Goal: Check status: Check status

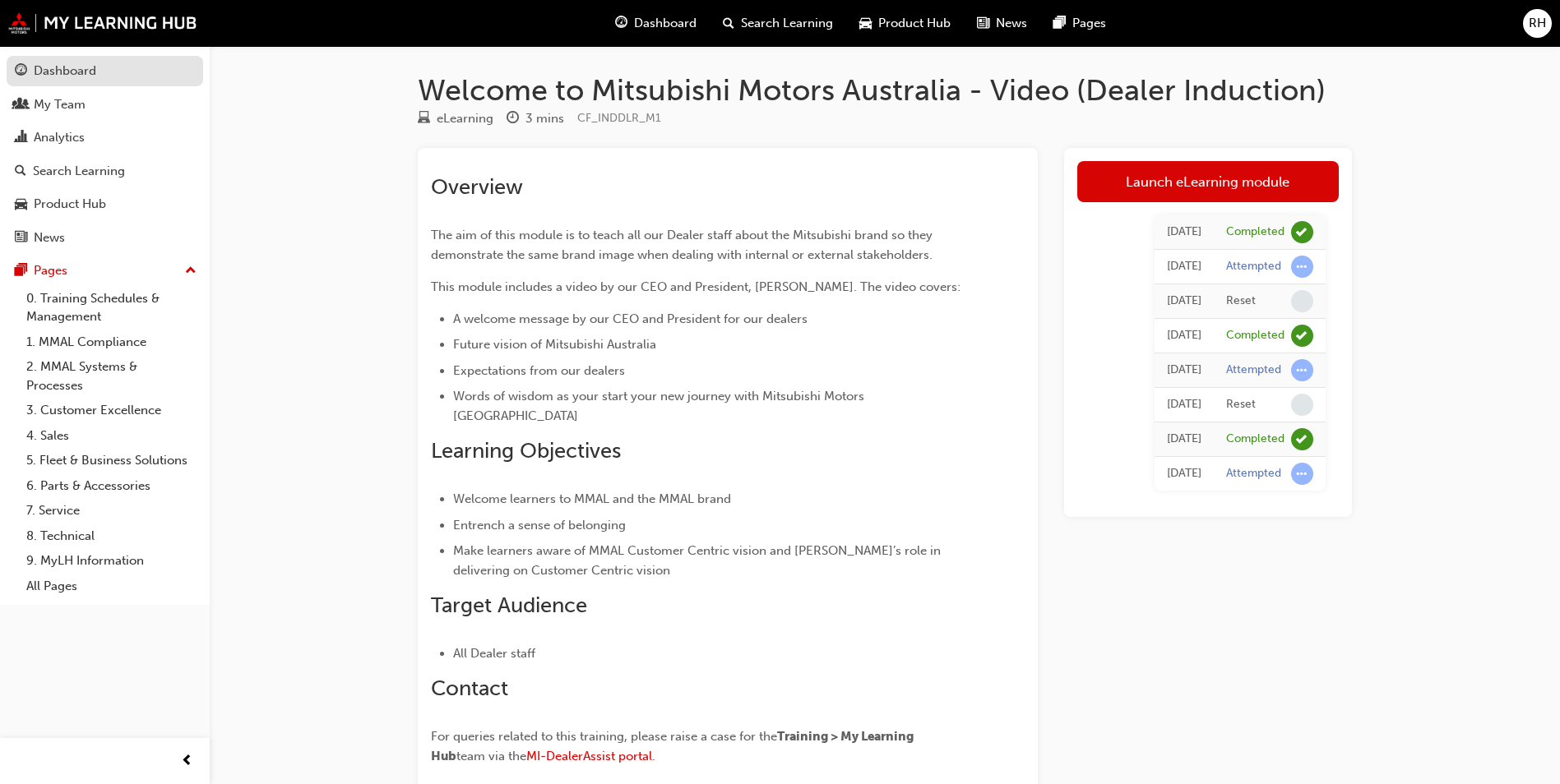
click at [59, 74] on div "Dashboard" at bounding box center [65, 71] width 63 height 19
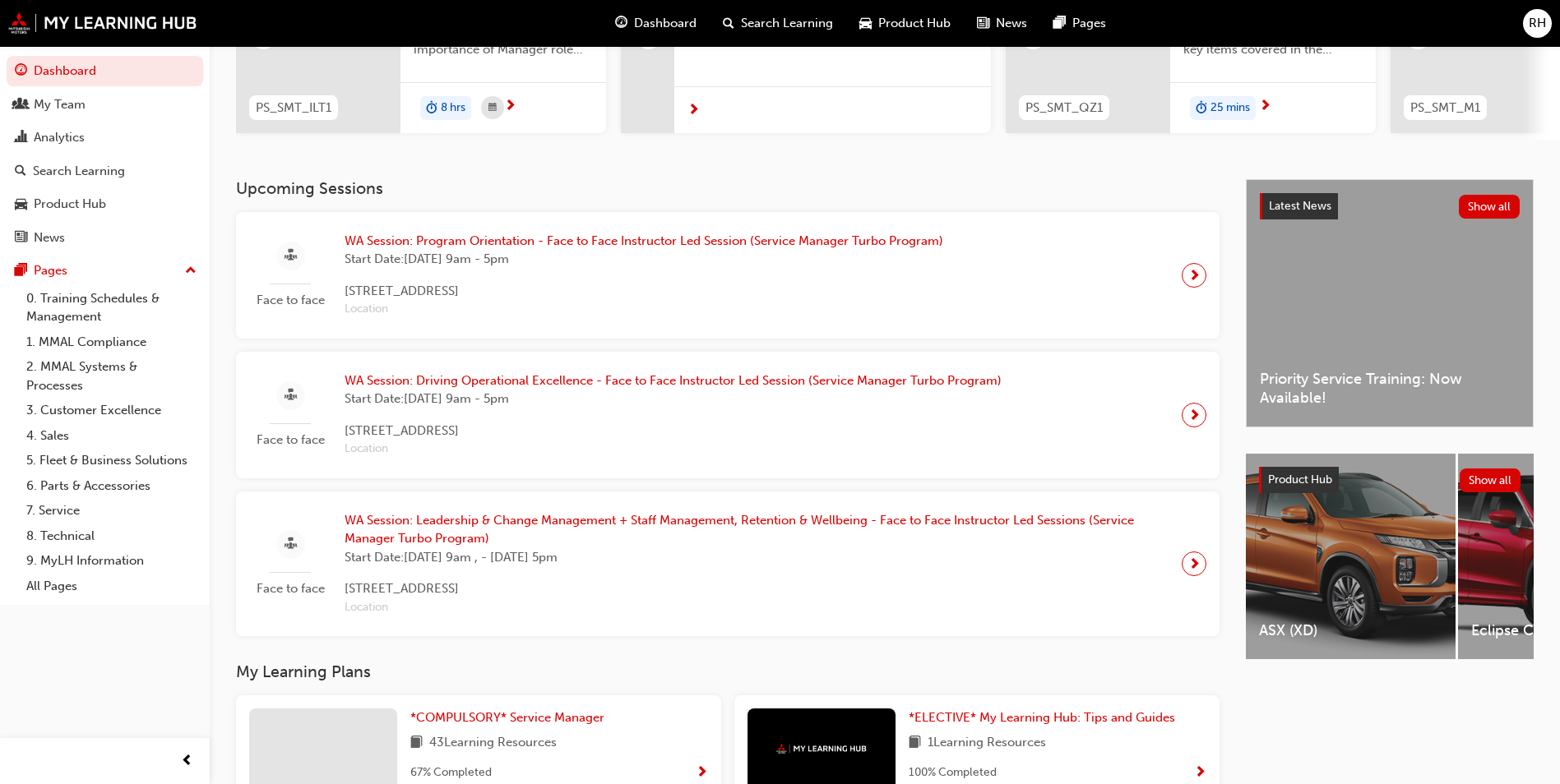
scroll to position [83, 0]
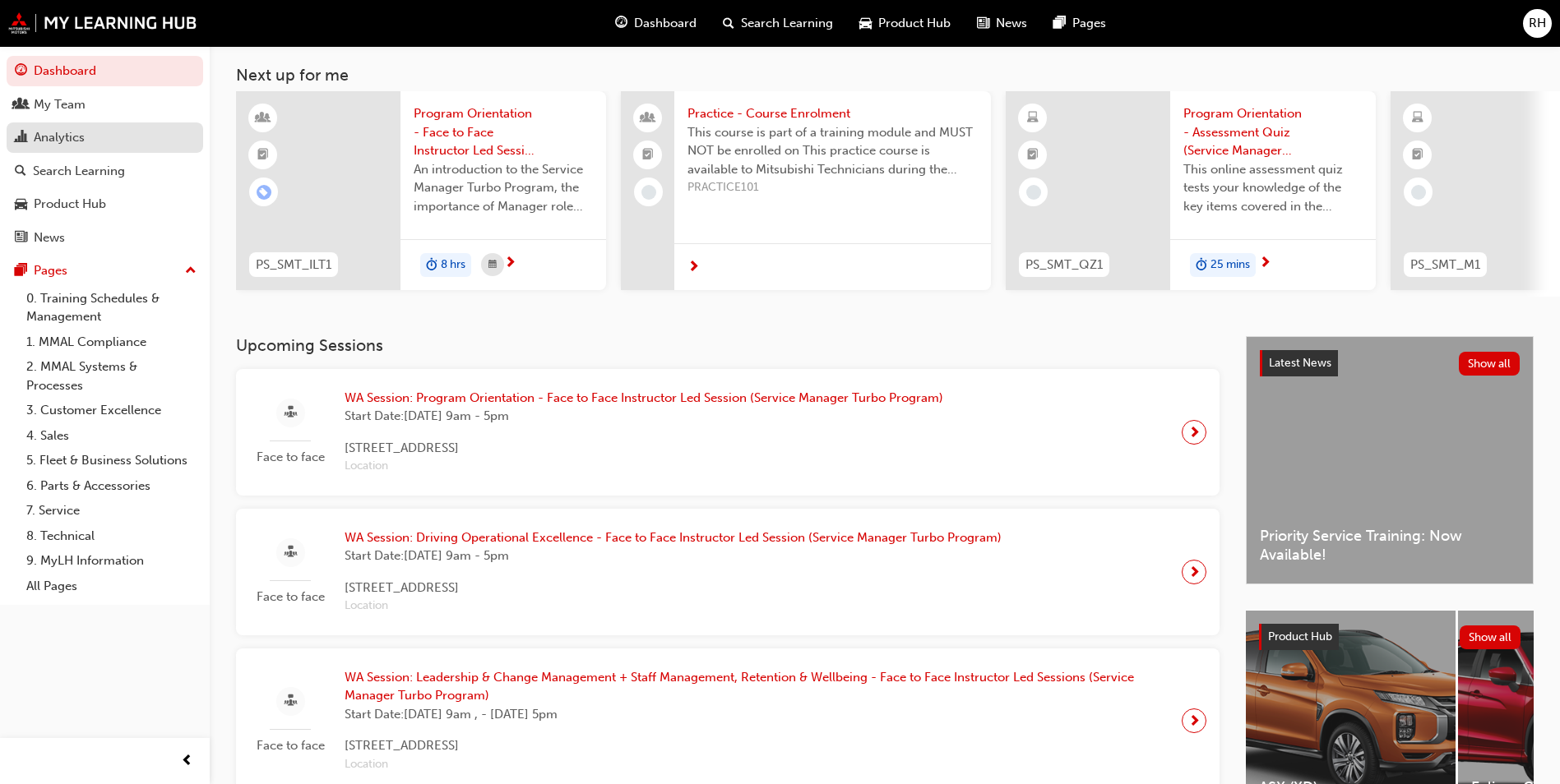
click at [64, 144] on div "Analytics" at bounding box center [59, 137] width 51 height 19
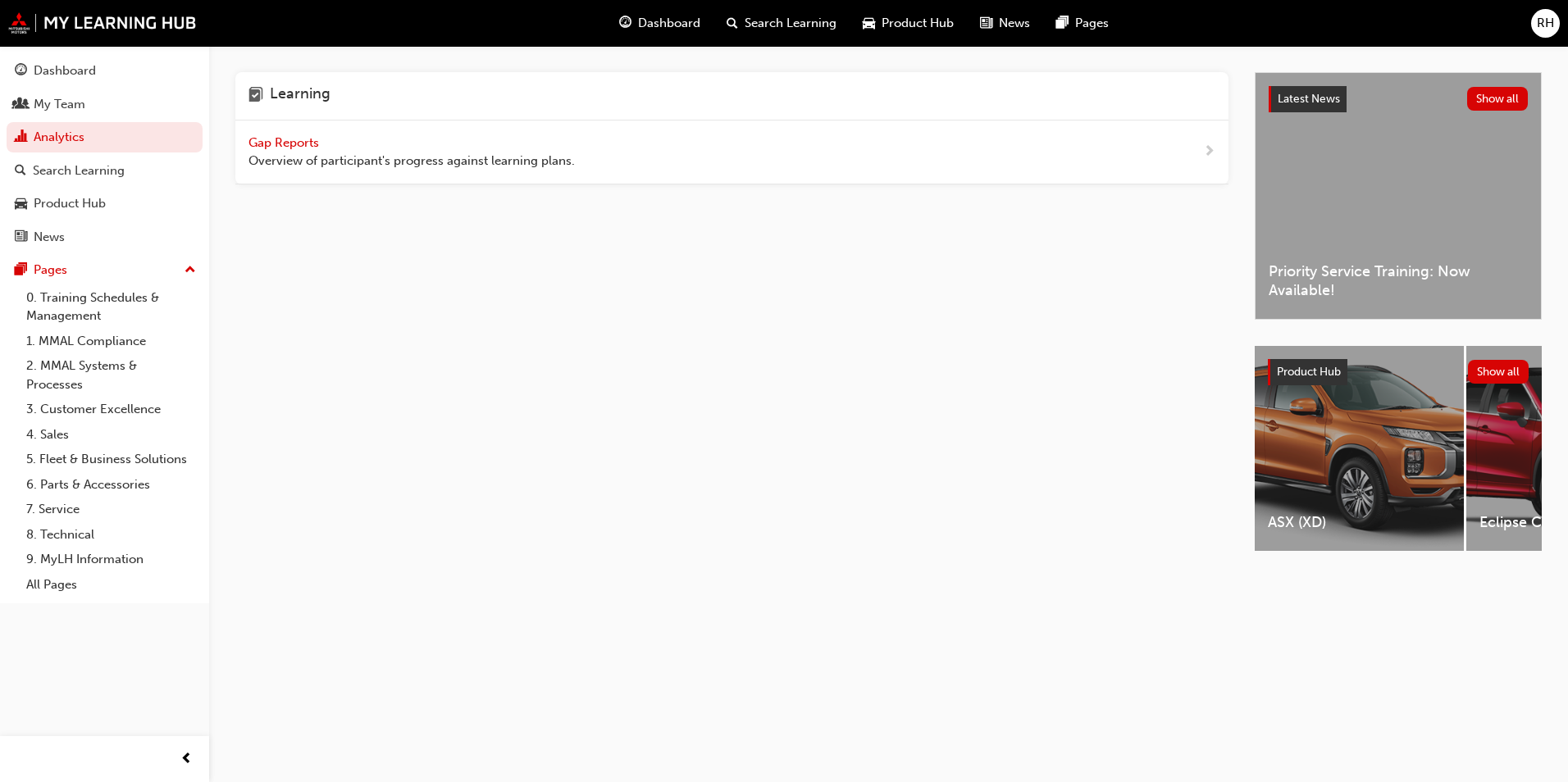
click at [284, 143] on span "Gap Reports" at bounding box center [286, 142] width 74 height 15
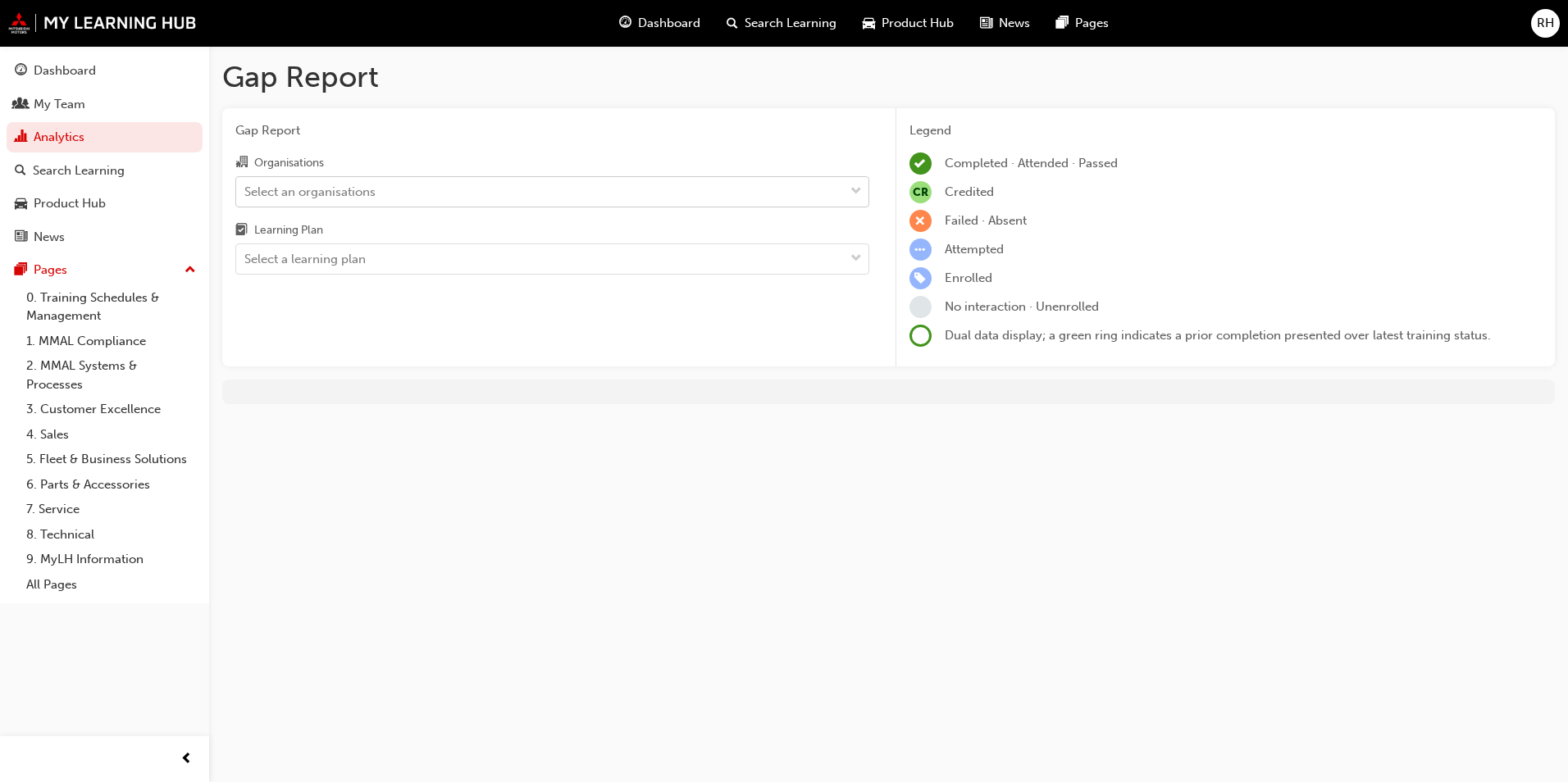
click at [440, 194] on div "Select an organisations" at bounding box center [540, 191] width 607 height 29
click at [246, 194] on input "Organisations Select an organisations" at bounding box center [245, 190] width 2 height 14
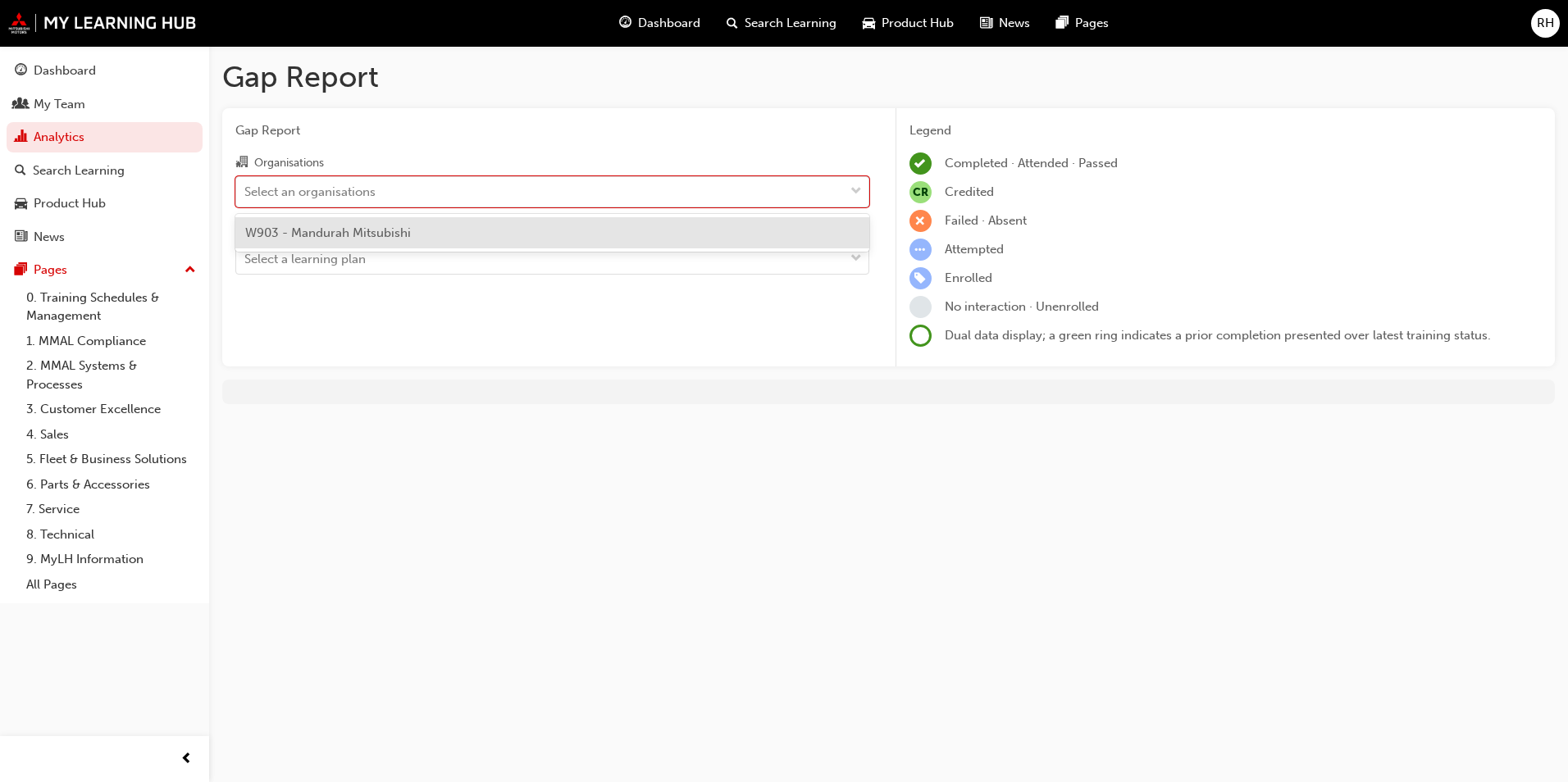
click at [379, 231] on span "W903 - Mandurah Mitsubishi" at bounding box center [328, 233] width 165 height 15
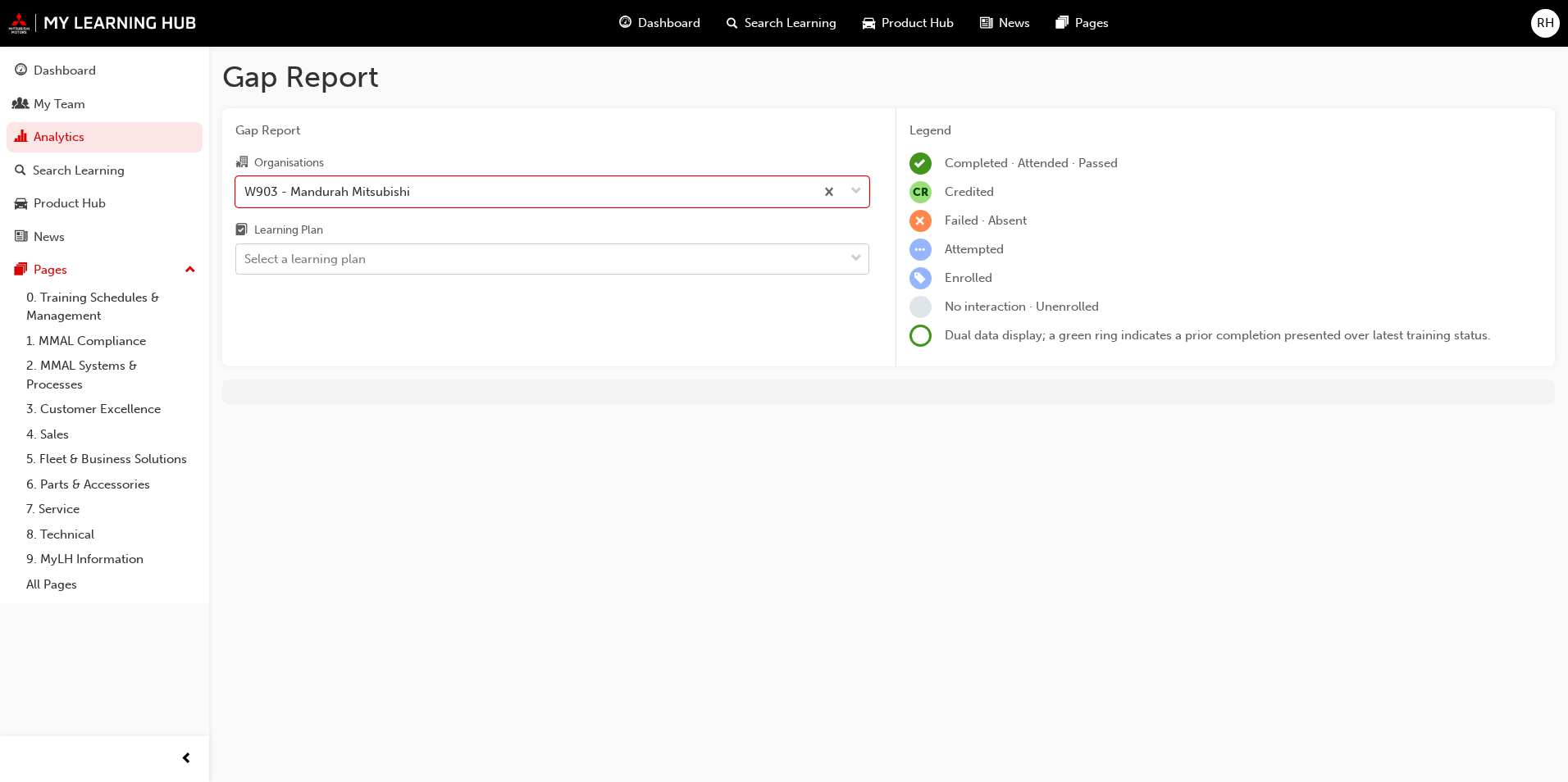
click at [402, 258] on div "Select a learning plan" at bounding box center [540, 259] width 607 height 29
click at [246, 258] on input "Learning Plan Select a learning plan" at bounding box center [245, 258] width 2 height 14
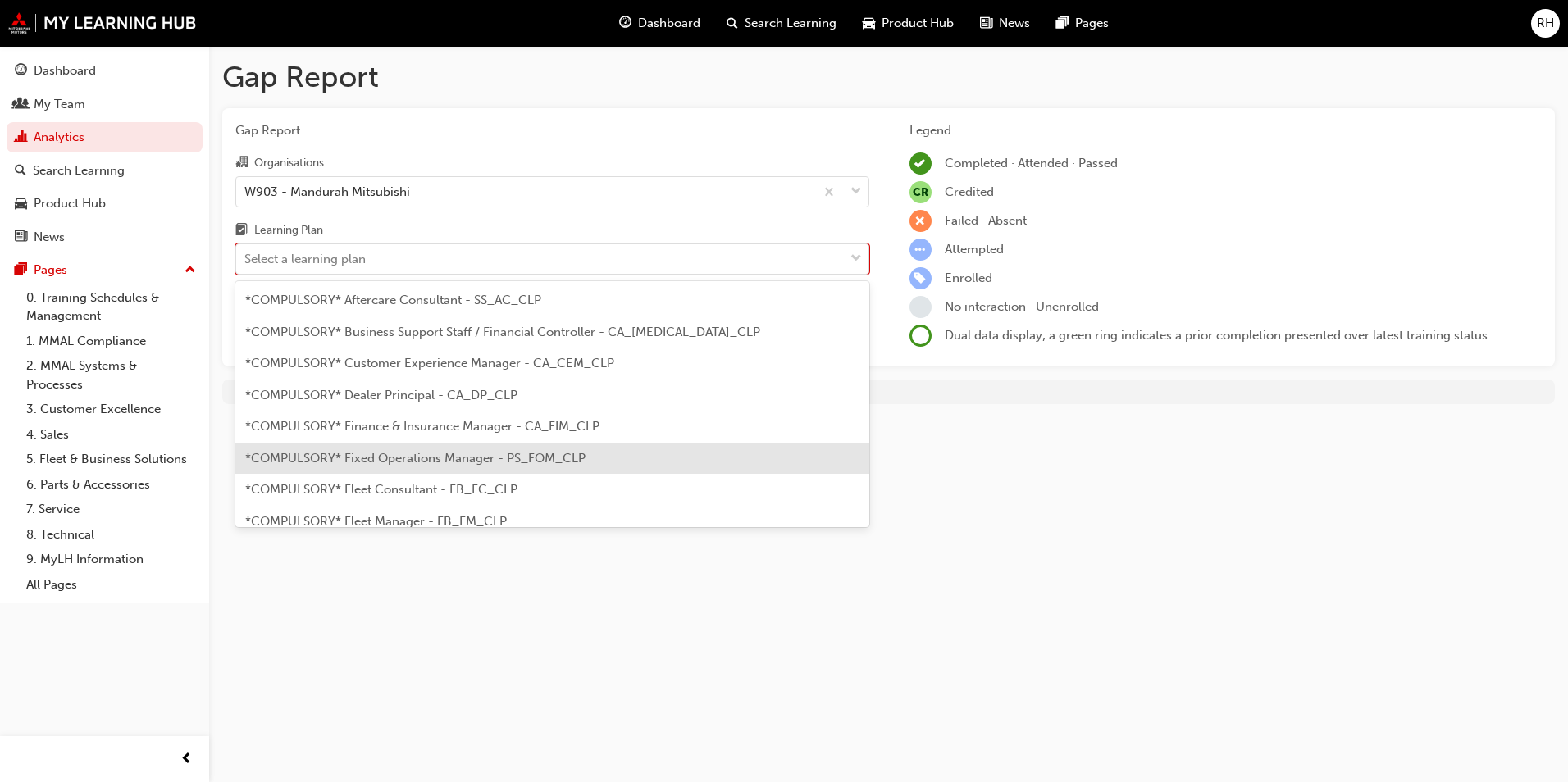
click at [416, 455] on span "*COMPULSORY* Fixed Operations Manager - PS_FOM_CLP" at bounding box center [415, 458] width 340 height 15
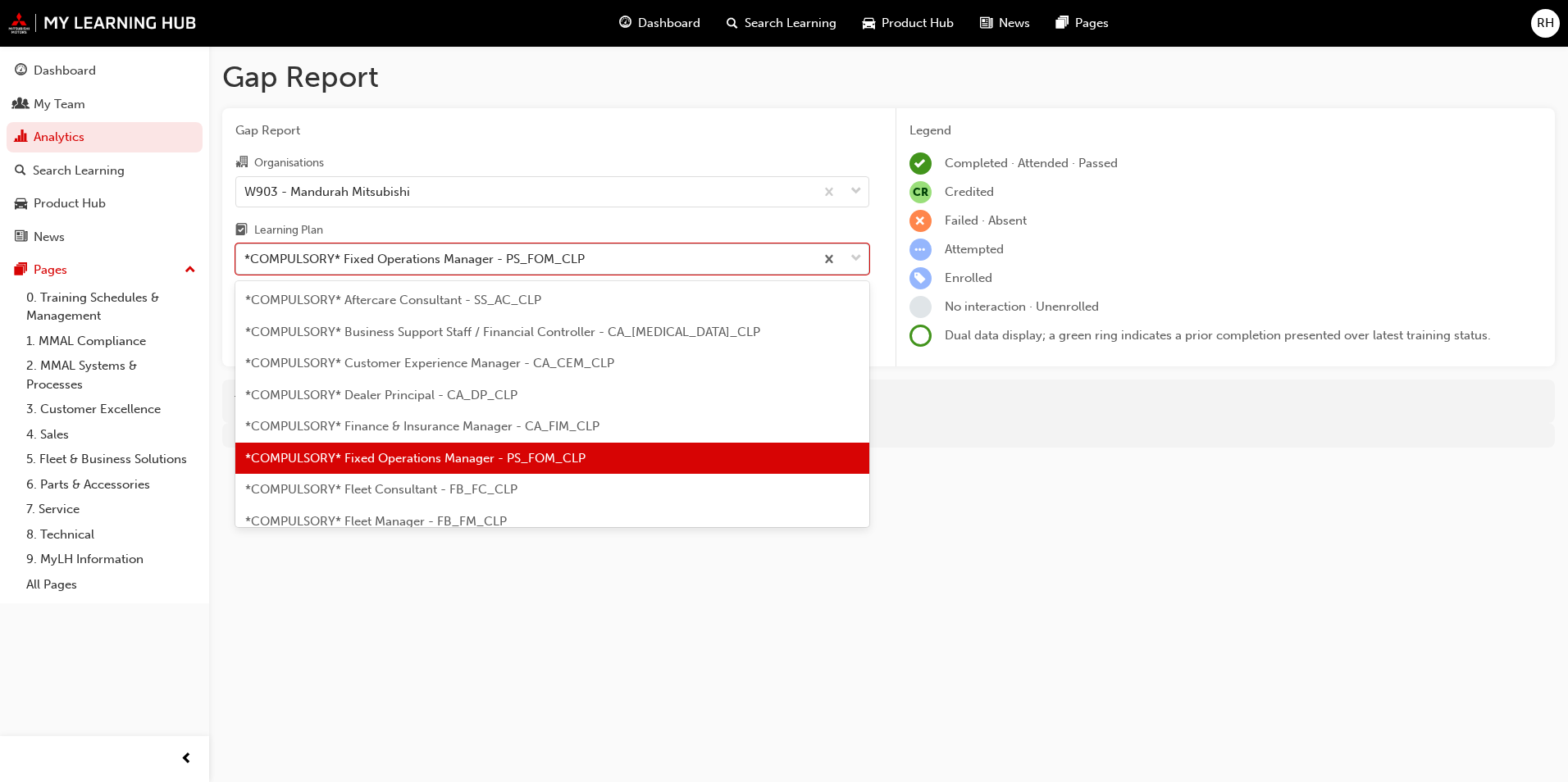
click at [370, 259] on div "*COMPULSORY* Fixed Operations Manager - PS_FOM_CLP" at bounding box center [414, 259] width 340 height 19
click at [246, 259] on input "Learning Plan option *COMPULSORY* Fixed Operations Manager - PS_FOM_CLP, select…" at bounding box center [245, 258] width 2 height 14
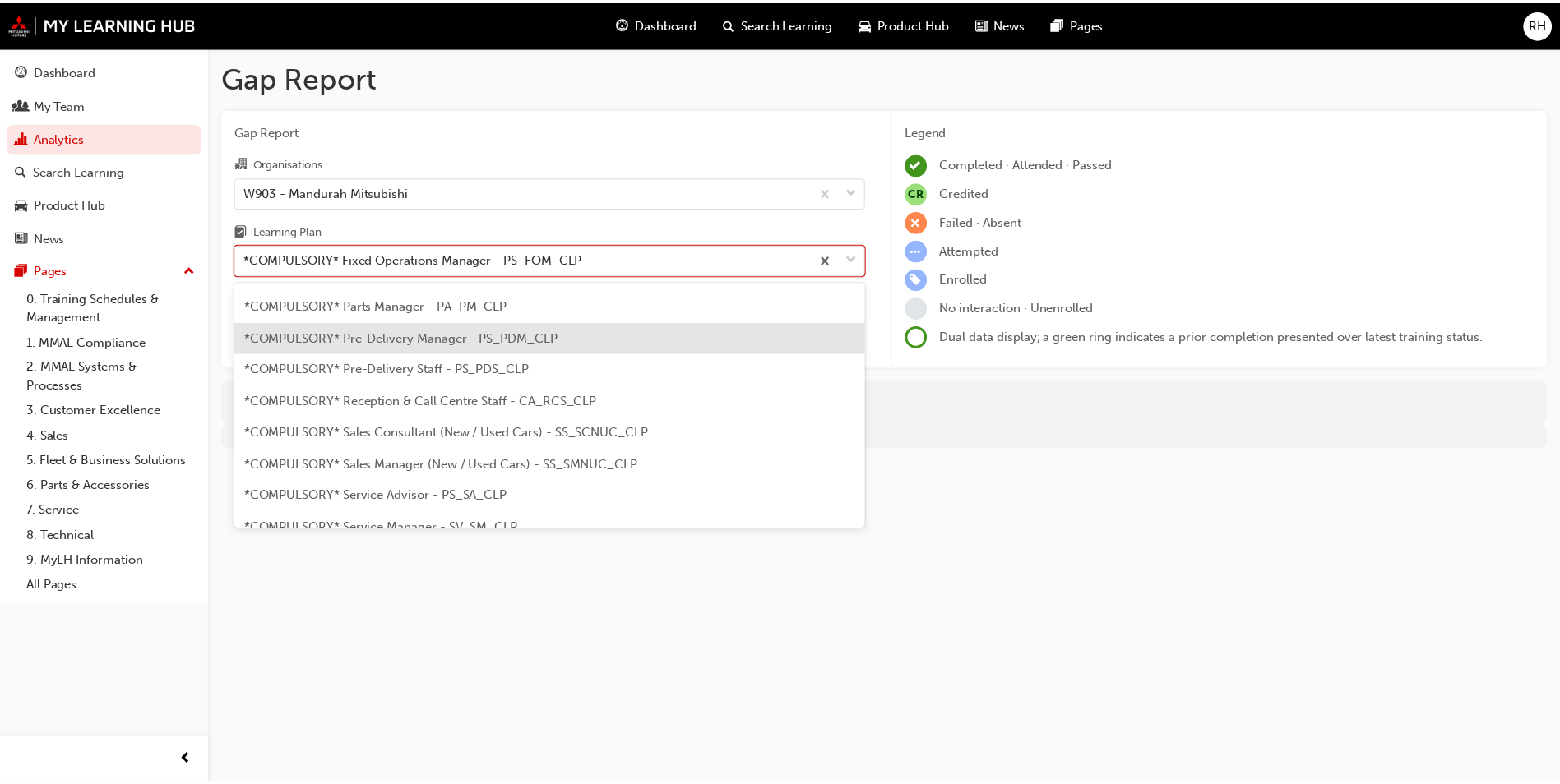
scroll to position [411, 0]
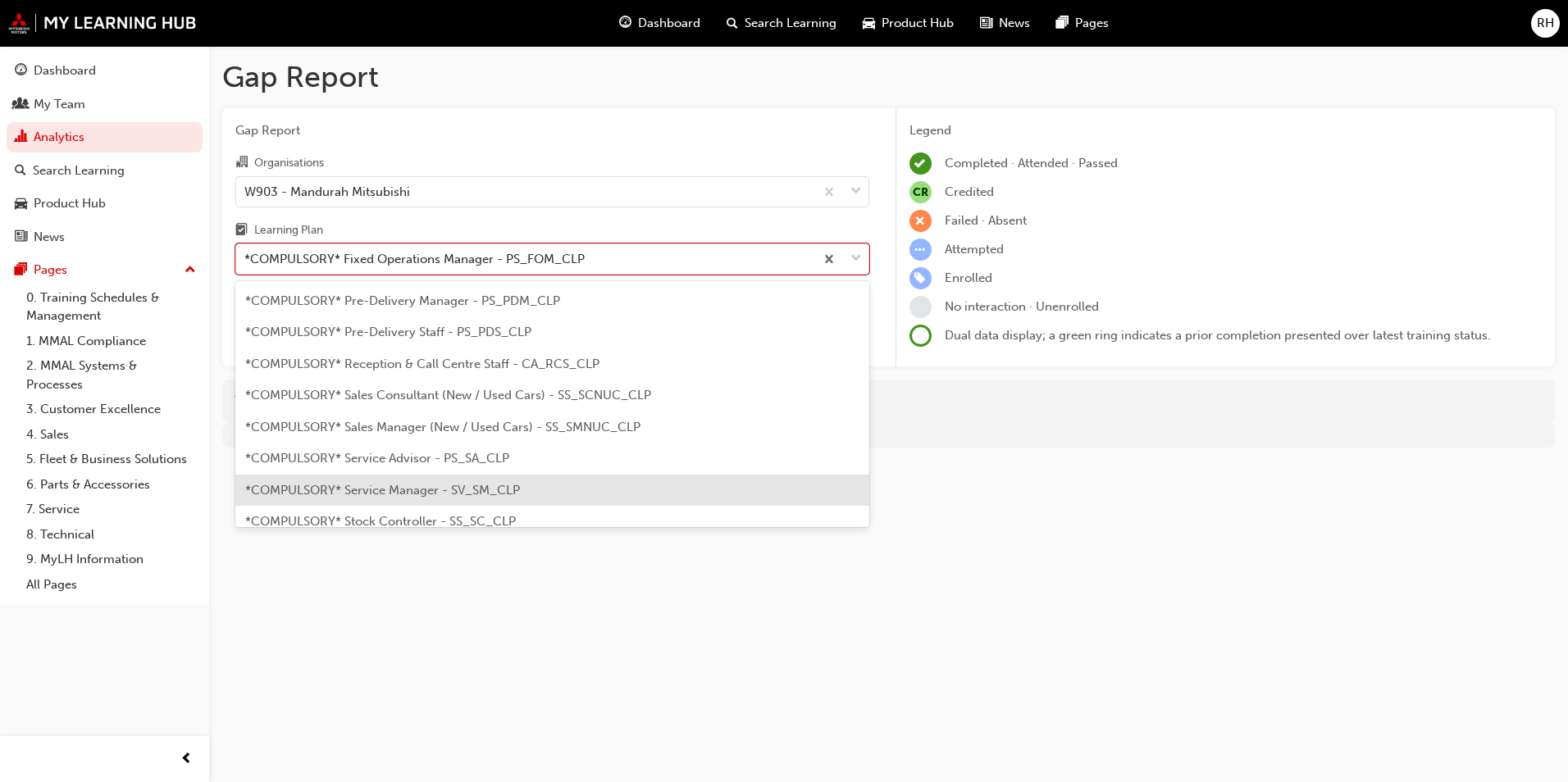
click at [388, 488] on span "*COMPULSORY* Service Manager - SV_SM_CLP" at bounding box center [383, 491] width 275 height 15
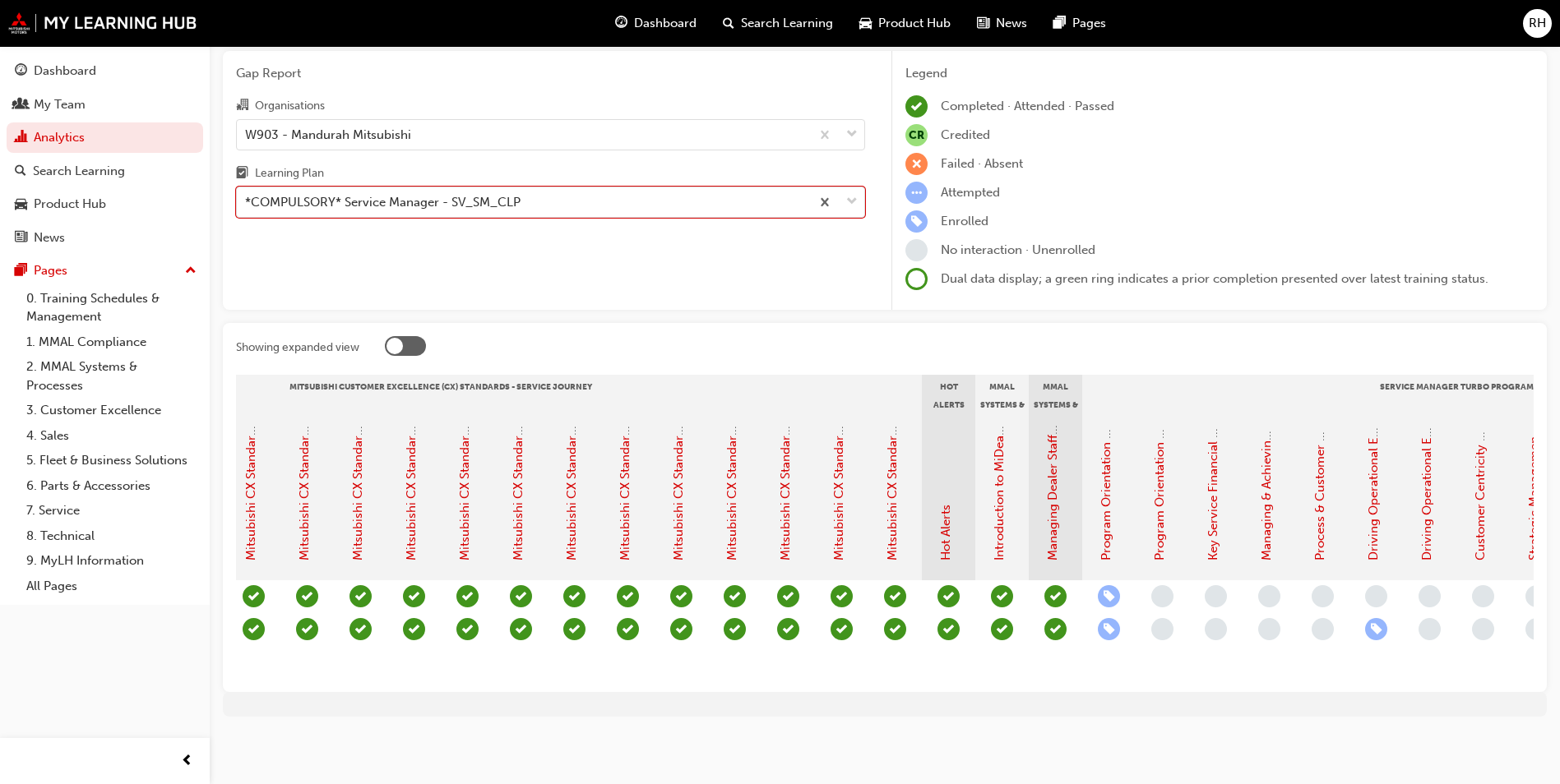
scroll to position [0, 1268]
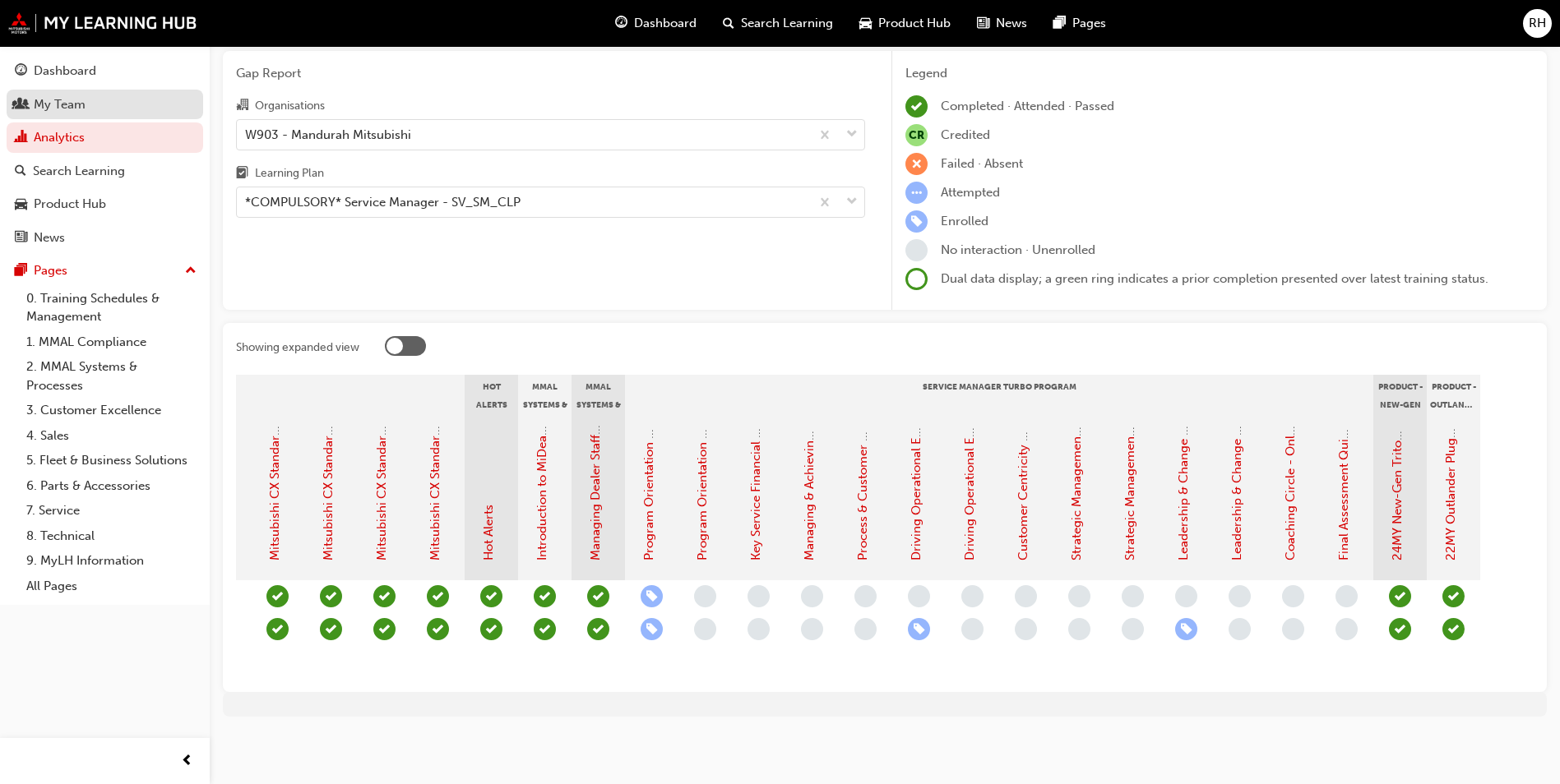
click at [62, 108] on div "My Team" at bounding box center [59, 105] width 52 height 19
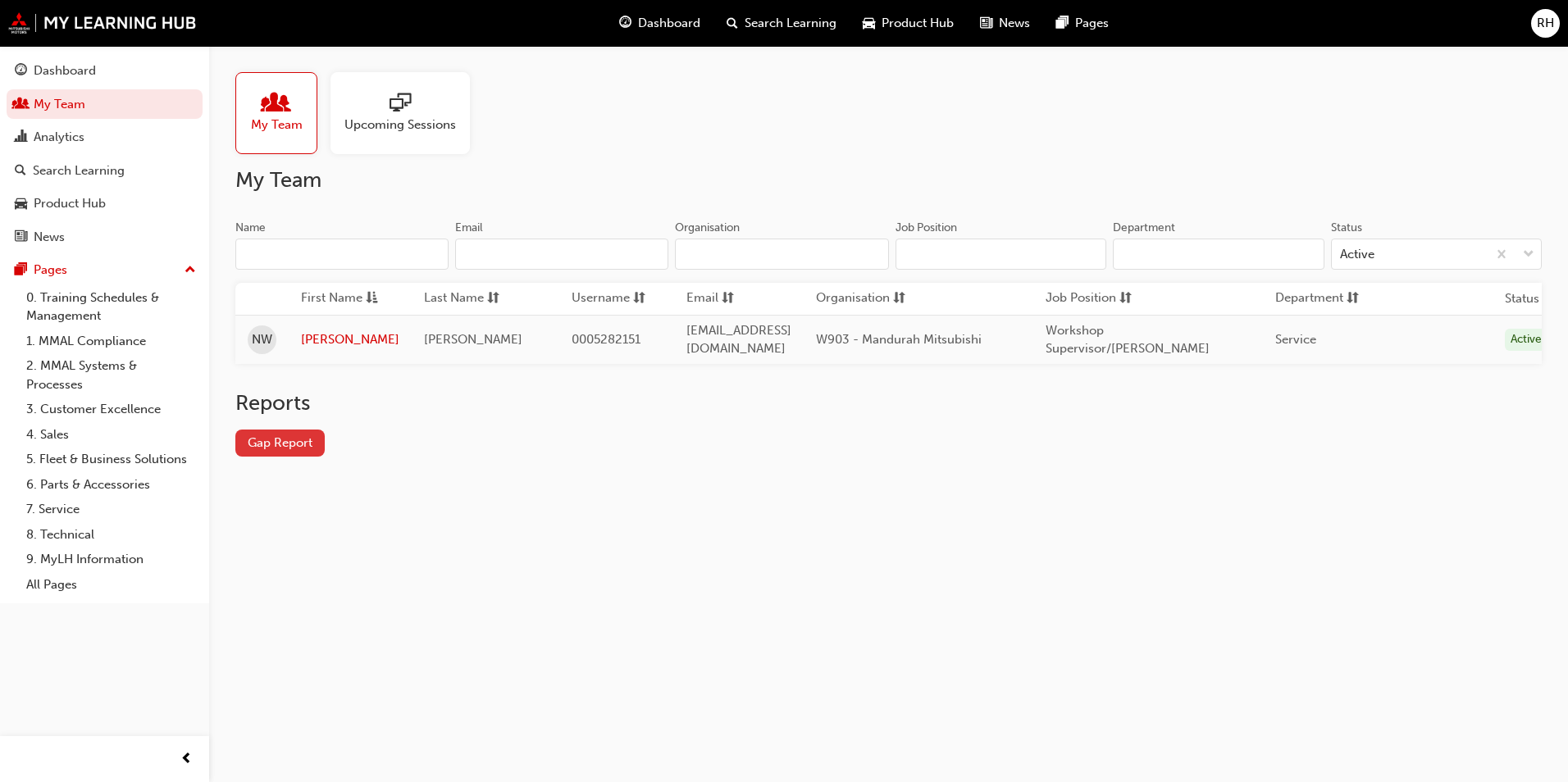
click at [267, 447] on link "Gap Report" at bounding box center [280, 443] width 90 height 27
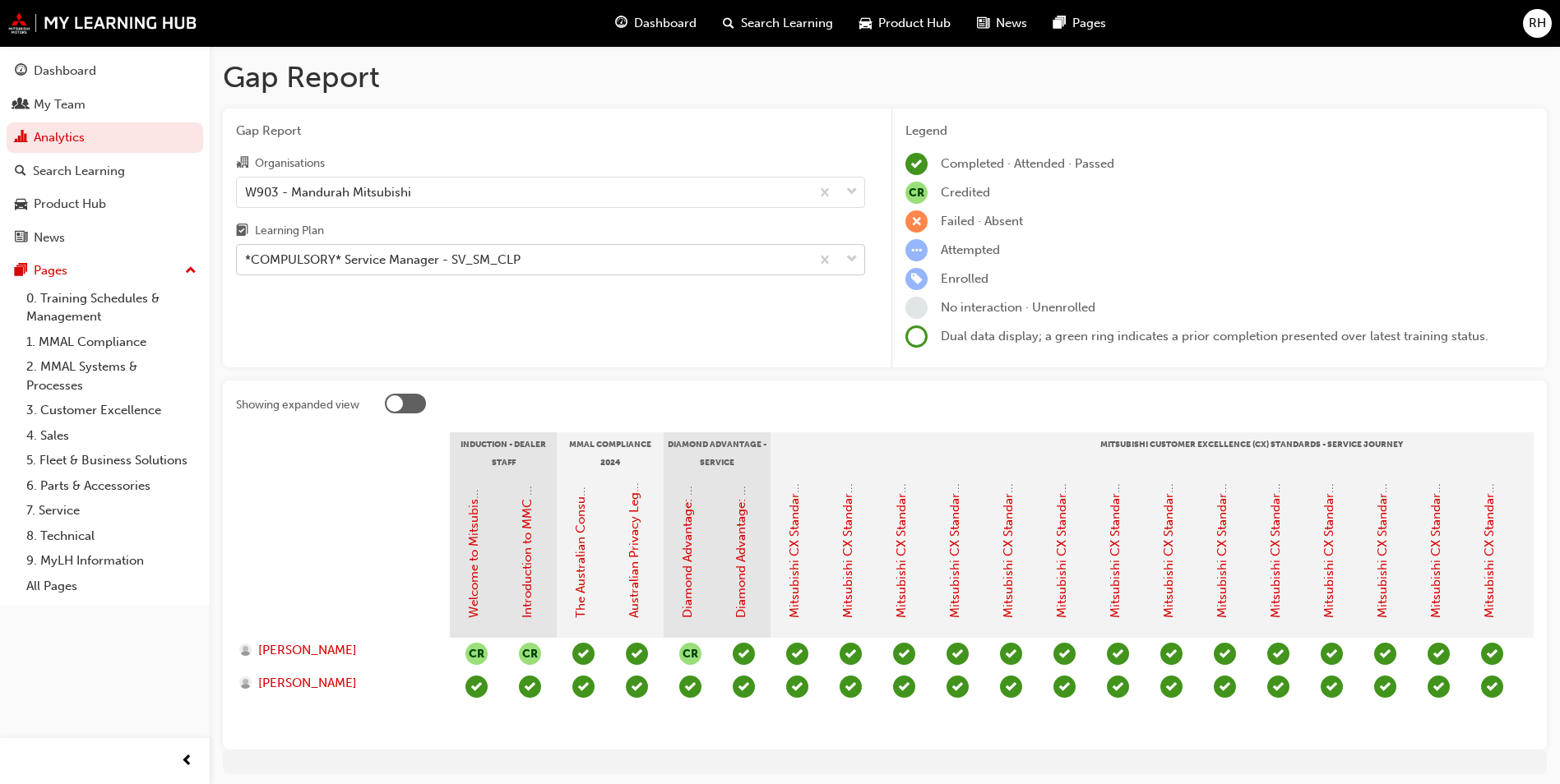
click at [453, 257] on div "*COMPULSORY* Service Manager - SV_SM_CLP" at bounding box center [383, 260] width 276 height 19
click at [247, 257] on input "Learning Plan *COMPULSORY* Service Manager - SV_SM_CLP" at bounding box center [246, 259] width 2 height 14
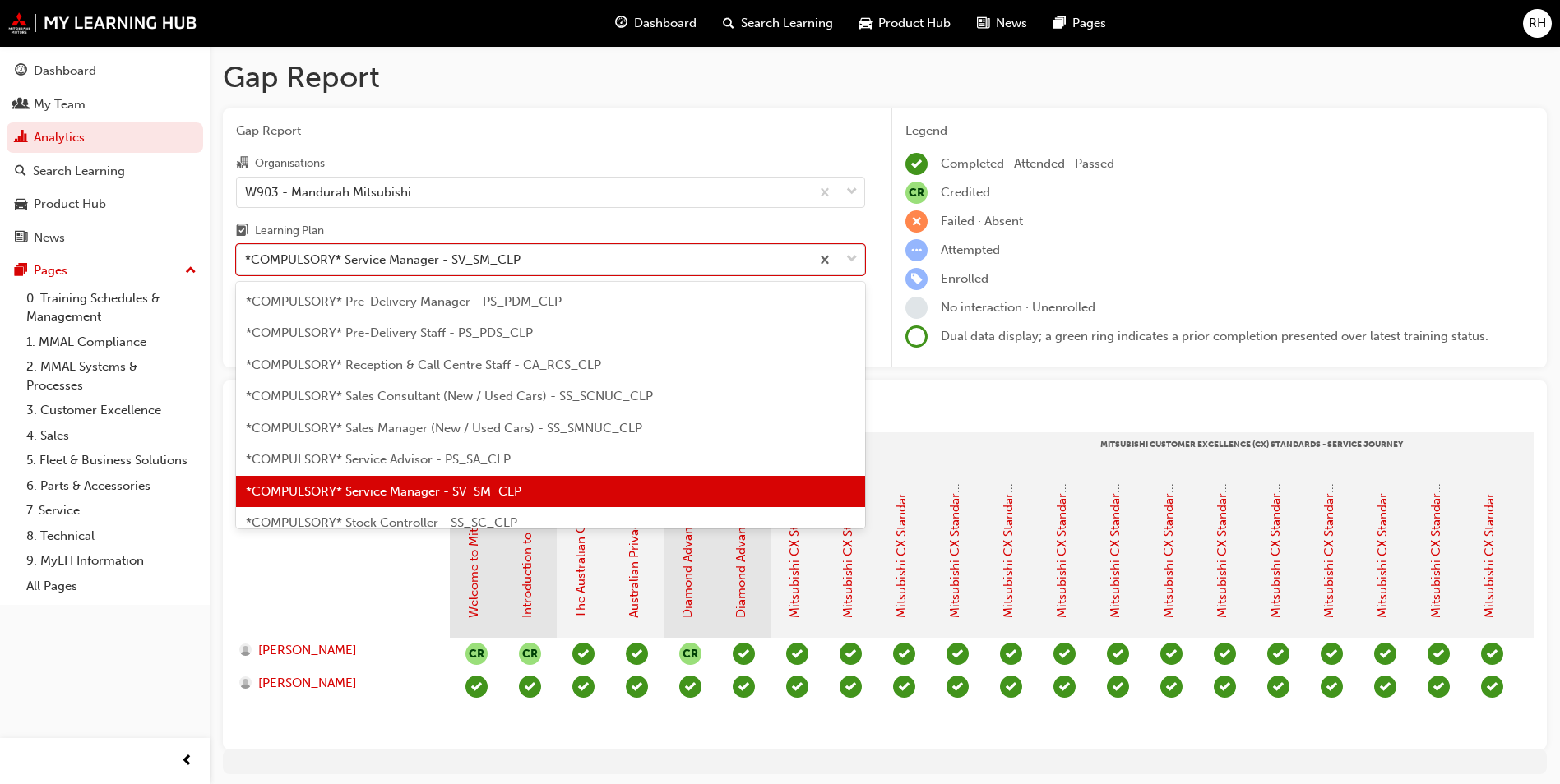
scroll to position [494, 0]
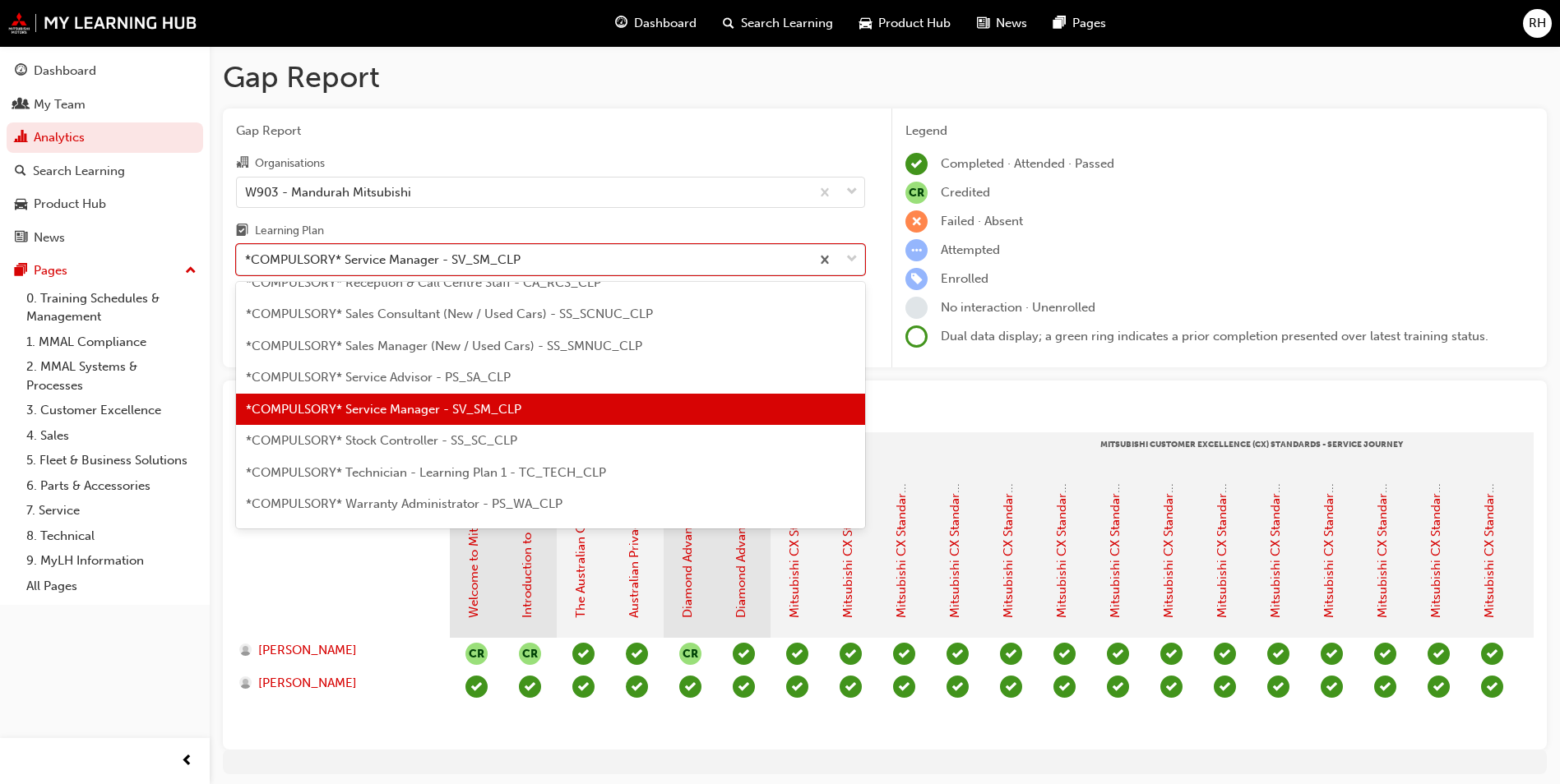
click at [410, 376] on span "*COMPULSORY* Service Advisor - PS_SA_CLP" at bounding box center [378, 377] width 265 height 15
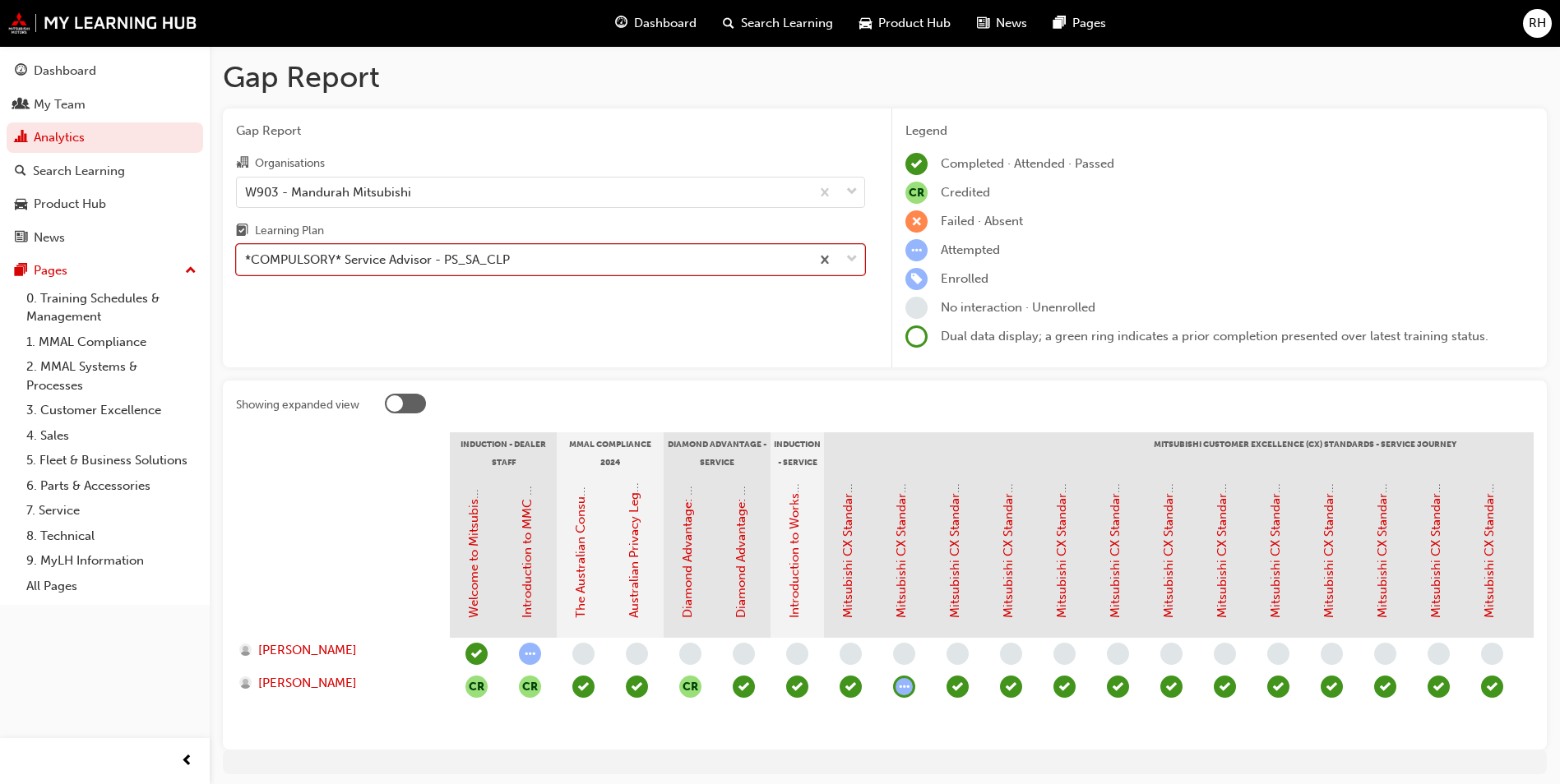
click at [391, 244] on div "*COMPULSORY* Service Advisor - PS_SA_CLP" at bounding box center [551, 260] width 629 height 31
click at [247, 253] on input "Learning Plan option *COMPULSORY* Service Advisor - PS_SA_CLP, selected. 0 resu…" at bounding box center [246, 259] width 2 height 14
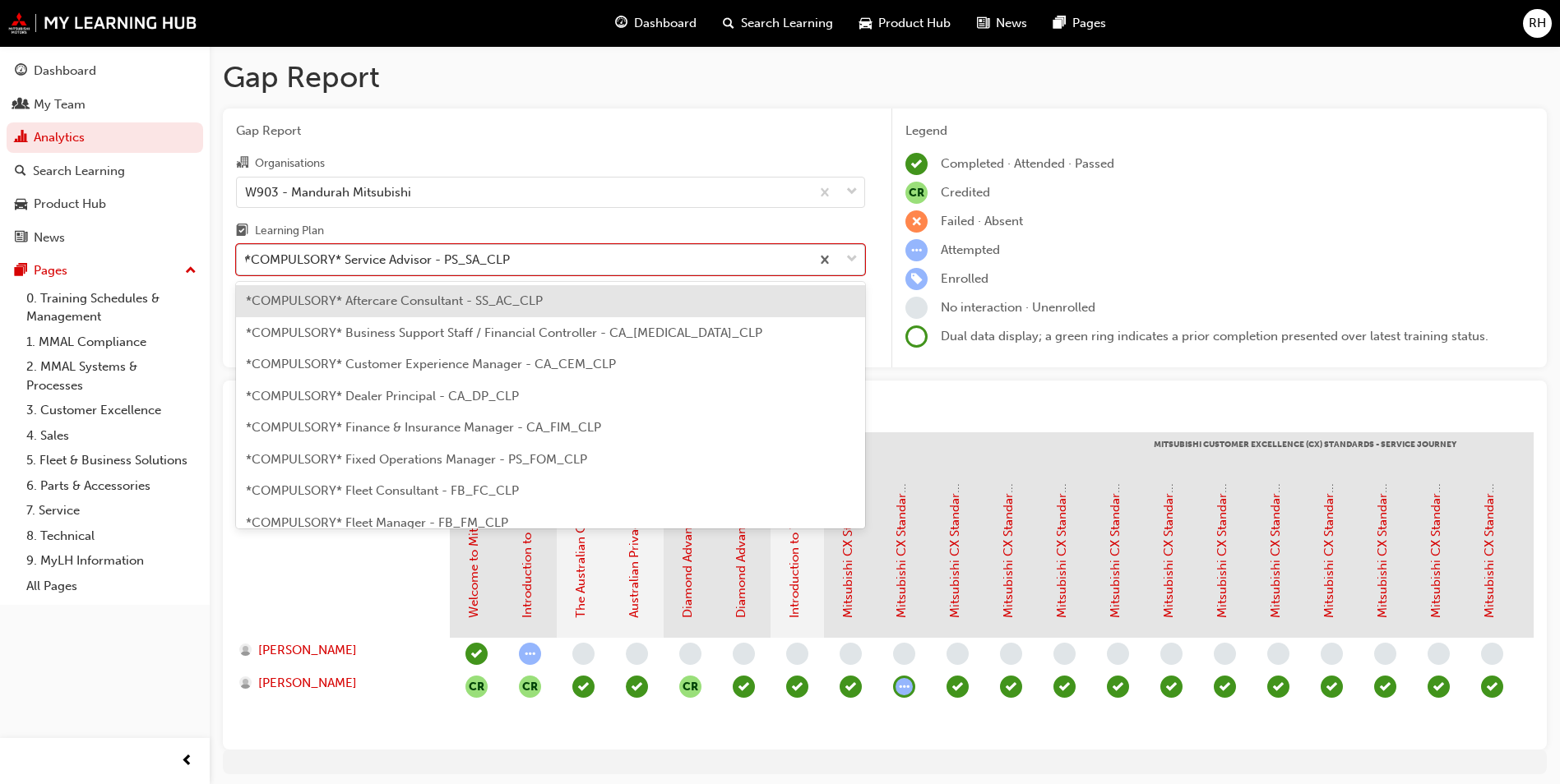
type input "wa"
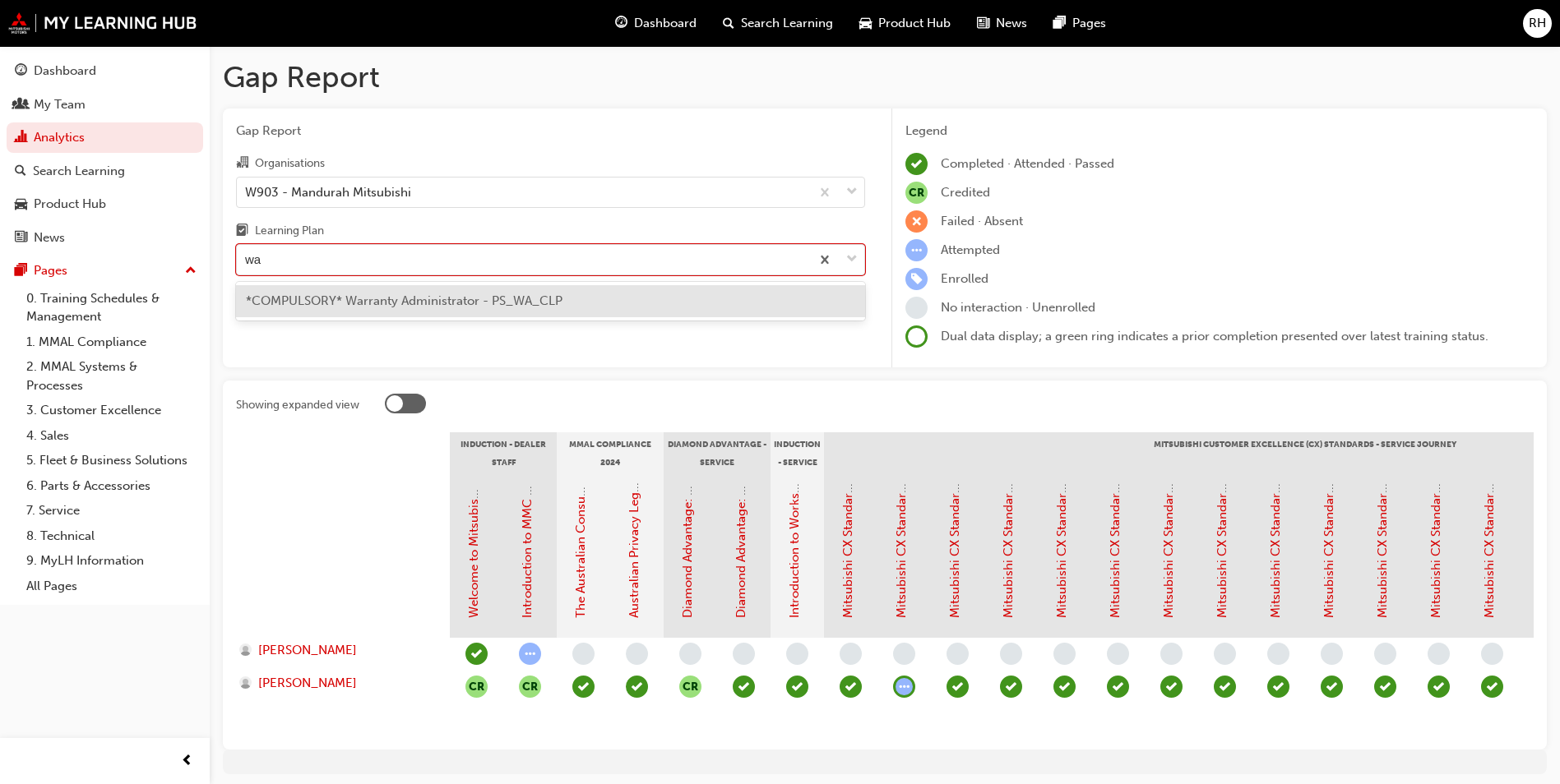
click at [398, 302] on span "*COMPULSORY* Warranty Administrator - PS_WA_CLP" at bounding box center [404, 301] width 317 height 15
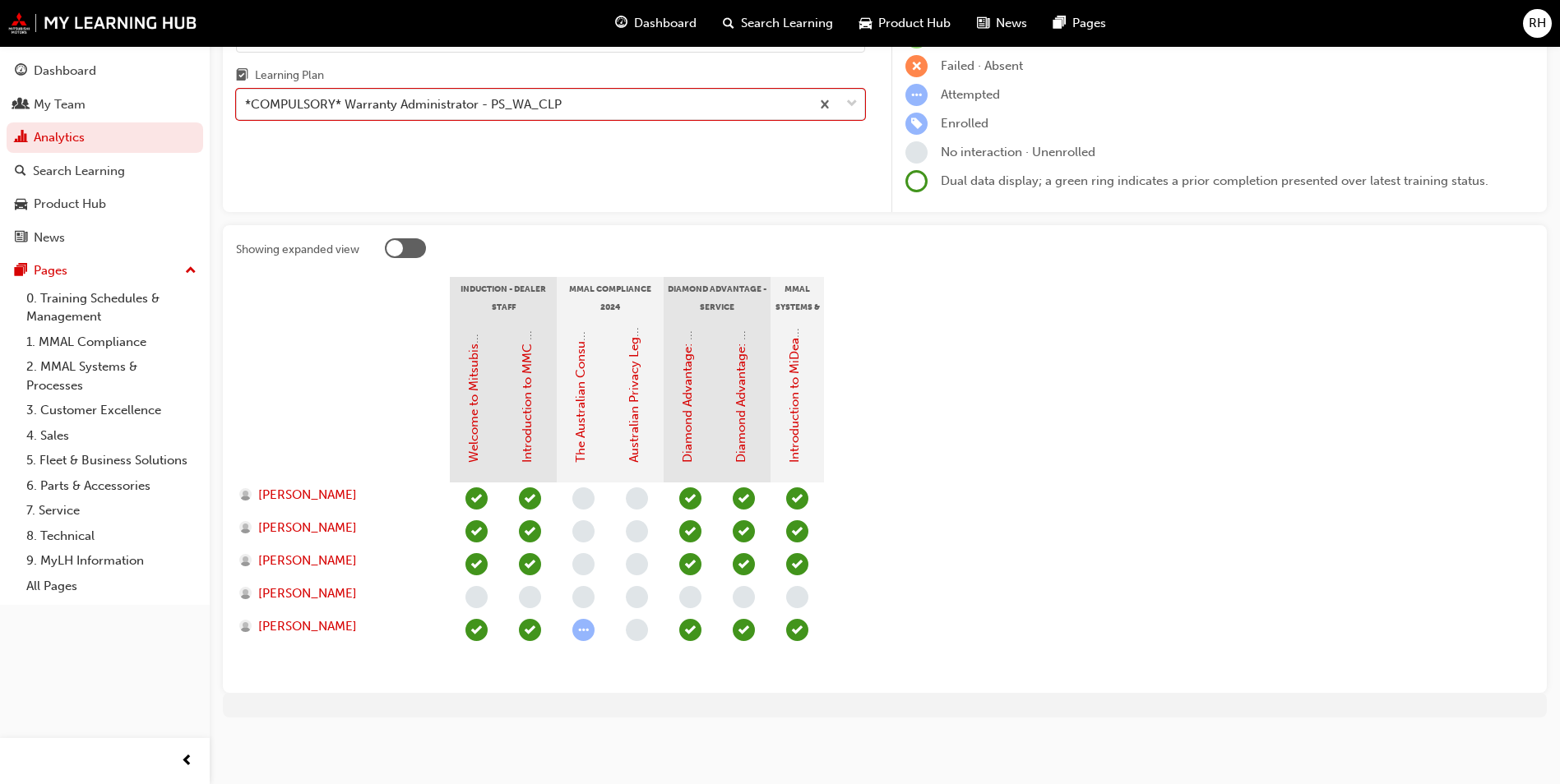
scroll to position [156, 0]
click at [437, 98] on div "*COMPULSORY* Warranty Administrator - PS_WA_CLP" at bounding box center [404, 104] width 317 height 19
click at [247, 98] on input "Learning Plan option *COMPULSORY* Warranty Administrator - PS_WA_CLP, selected.…" at bounding box center [246, 103] width 2 height 14
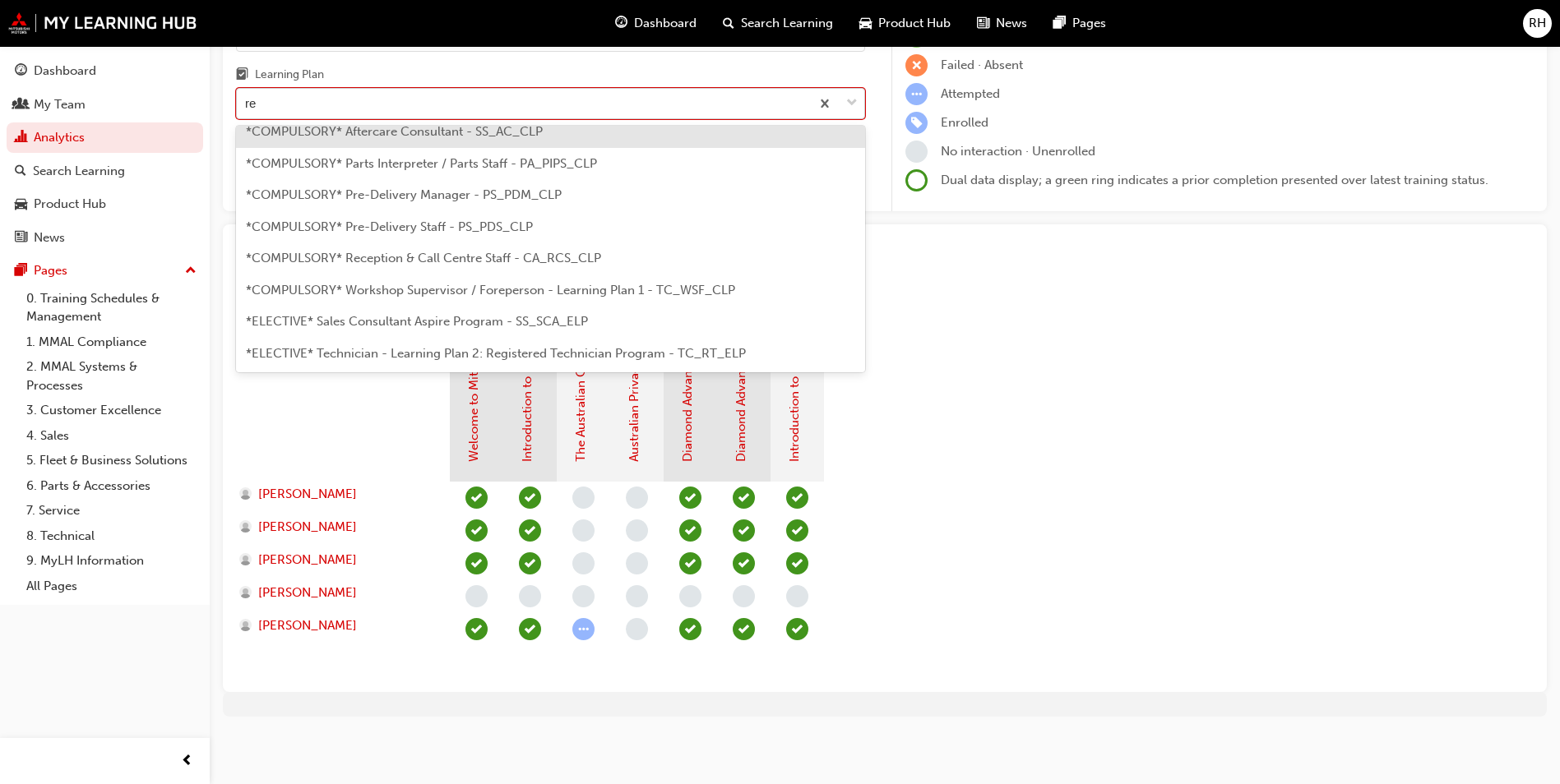
scroll to position [13, 0]
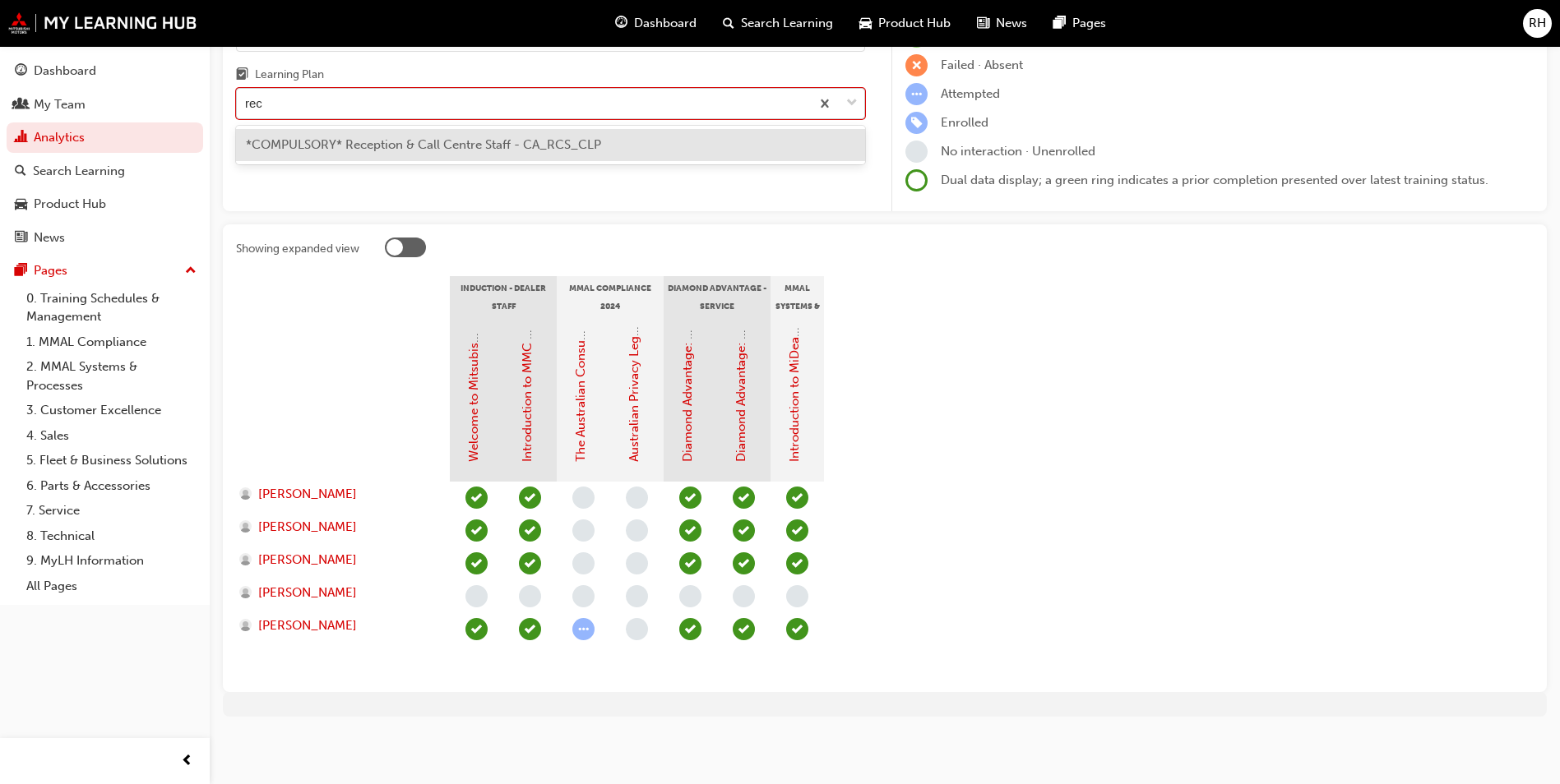
type input "rece"
click at [450, 149] on span "*COMPULSORY* Reception & Call Centre Staff - CA_RCS_CLP" at bounding box center [423, 144] width 355 height 15
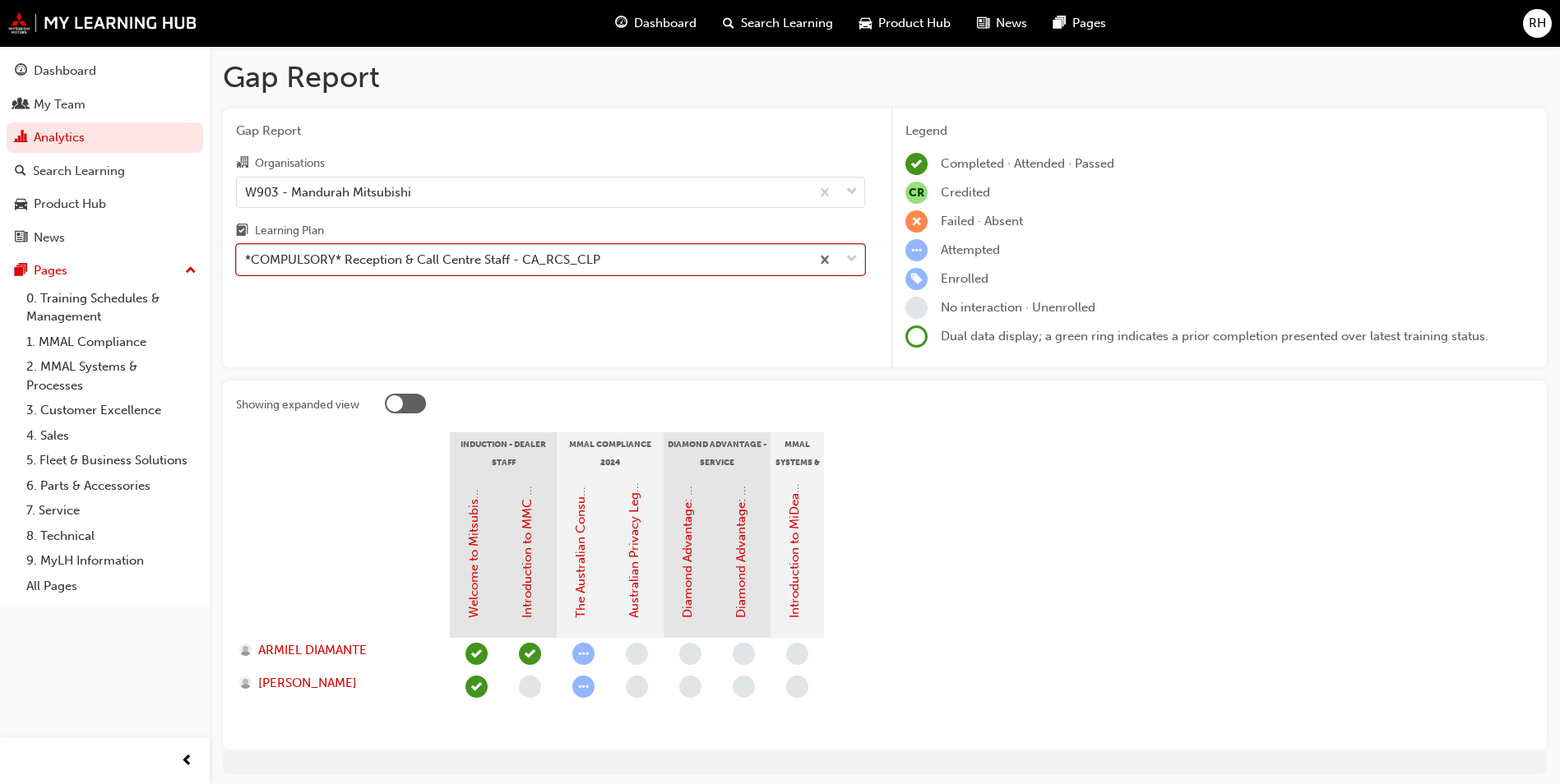
scroll to position [58, 0]
